Goal: Find specific page/section: Find specific page/section

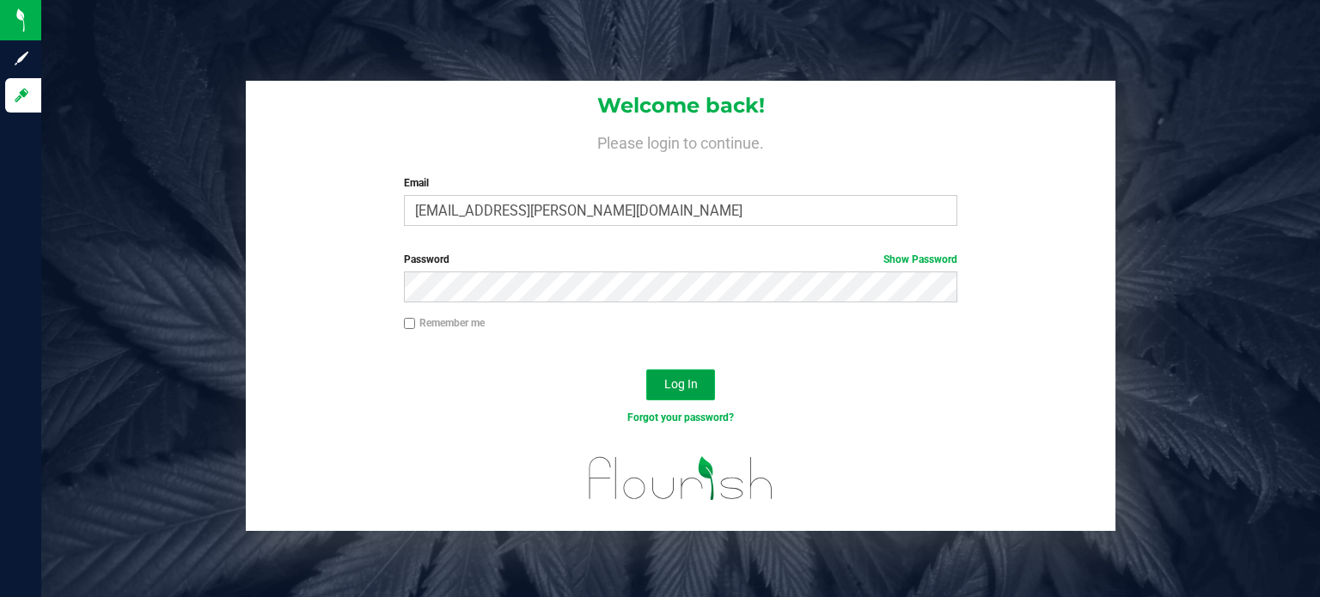
click at [691, 394] on button "Log In" at bounding box center [680, 384] width 69 height 31
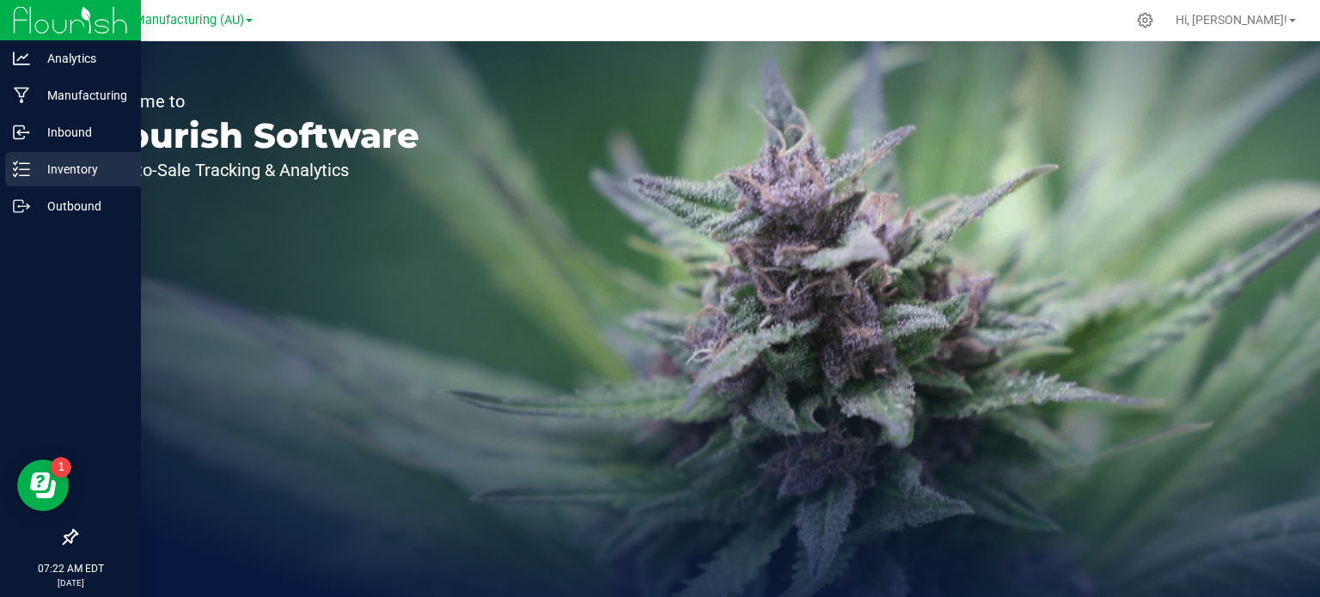
click at [9, 174] on div "Inventory" at bounding box center [73, 169] width 136 height 34
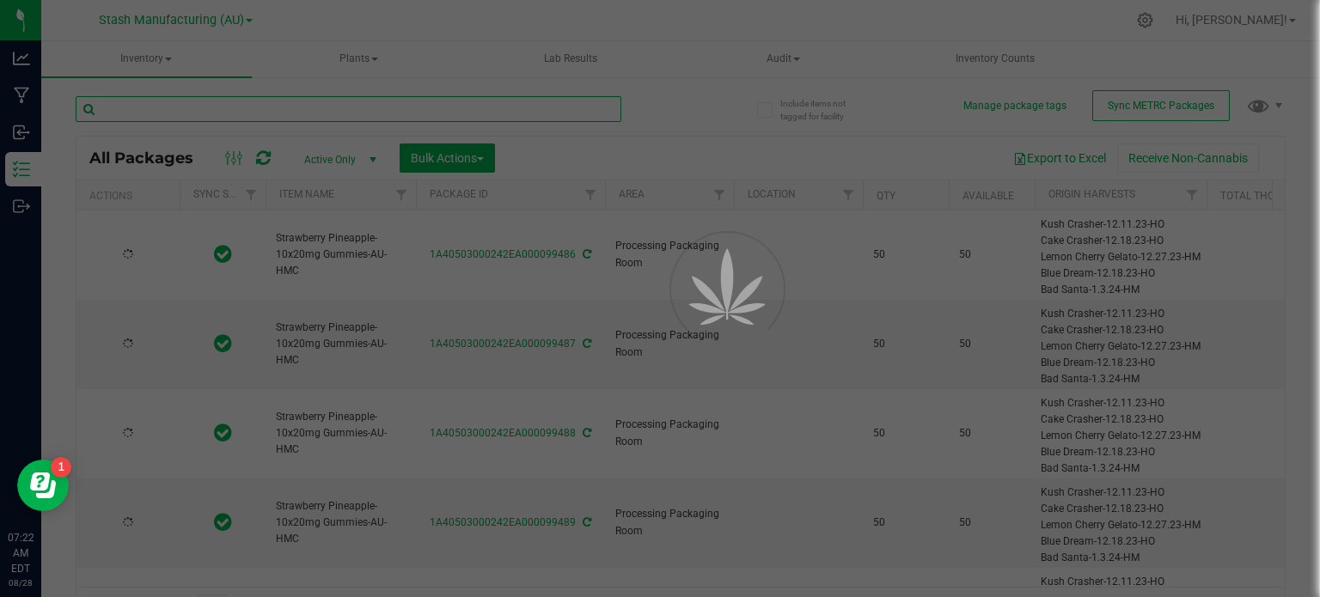
drag, startPoint x: 216, startPoint y: 93, endPoint x: 220, endPoint y: 104, distance: 12.0
click at [220, 104] on input "text" at bounding box center [349, 109] width 546 height 26
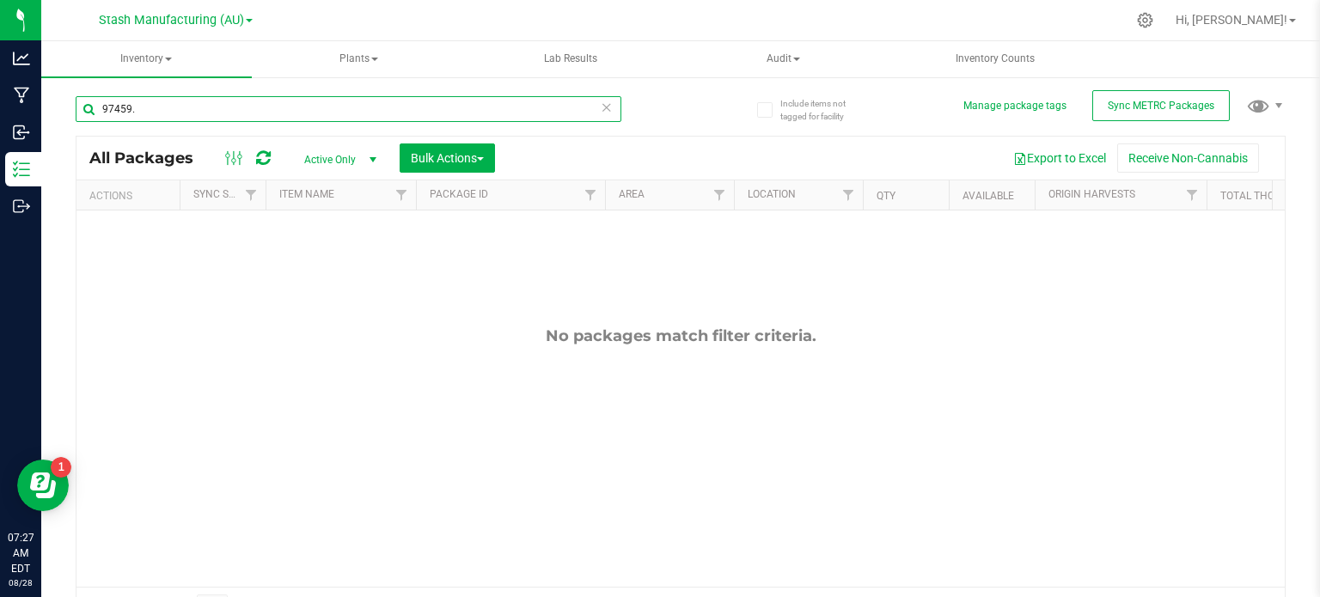
click at [220, 104] on input "97459." at bounding box center [349, 109] width 546 height 26
click at [186, 120] on input "97459." at bounding box center [349, 109] width 546 height 26
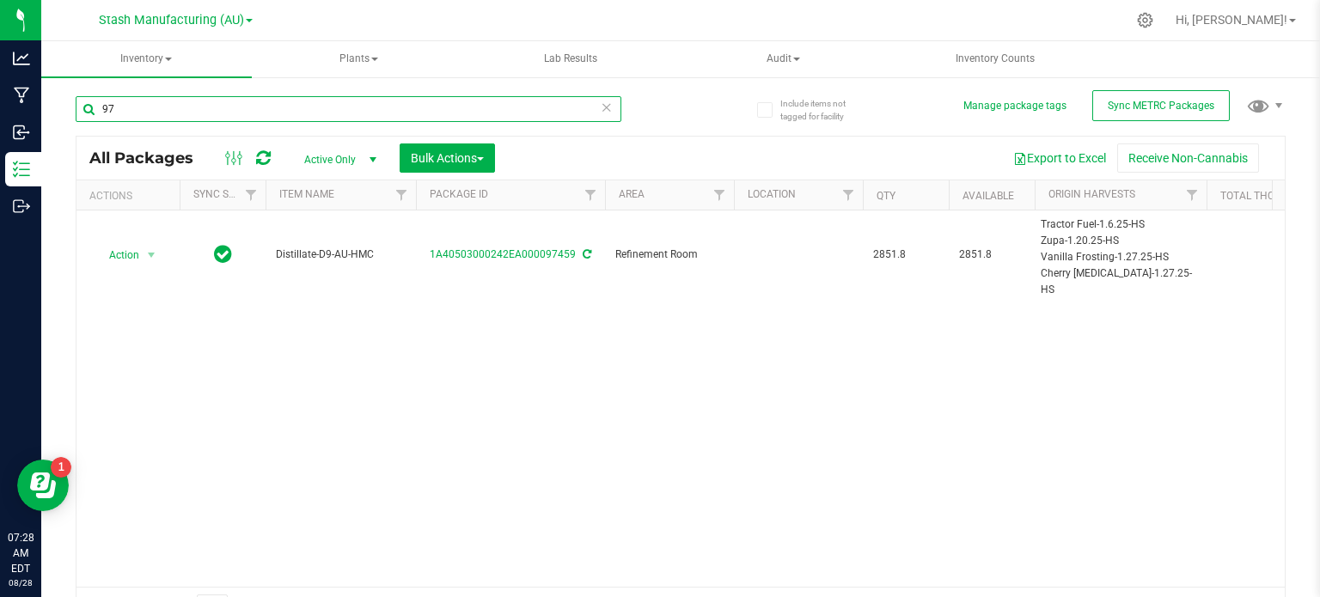
type input "9"
